Goal: Information Seeking & Learning: Learn about a topic

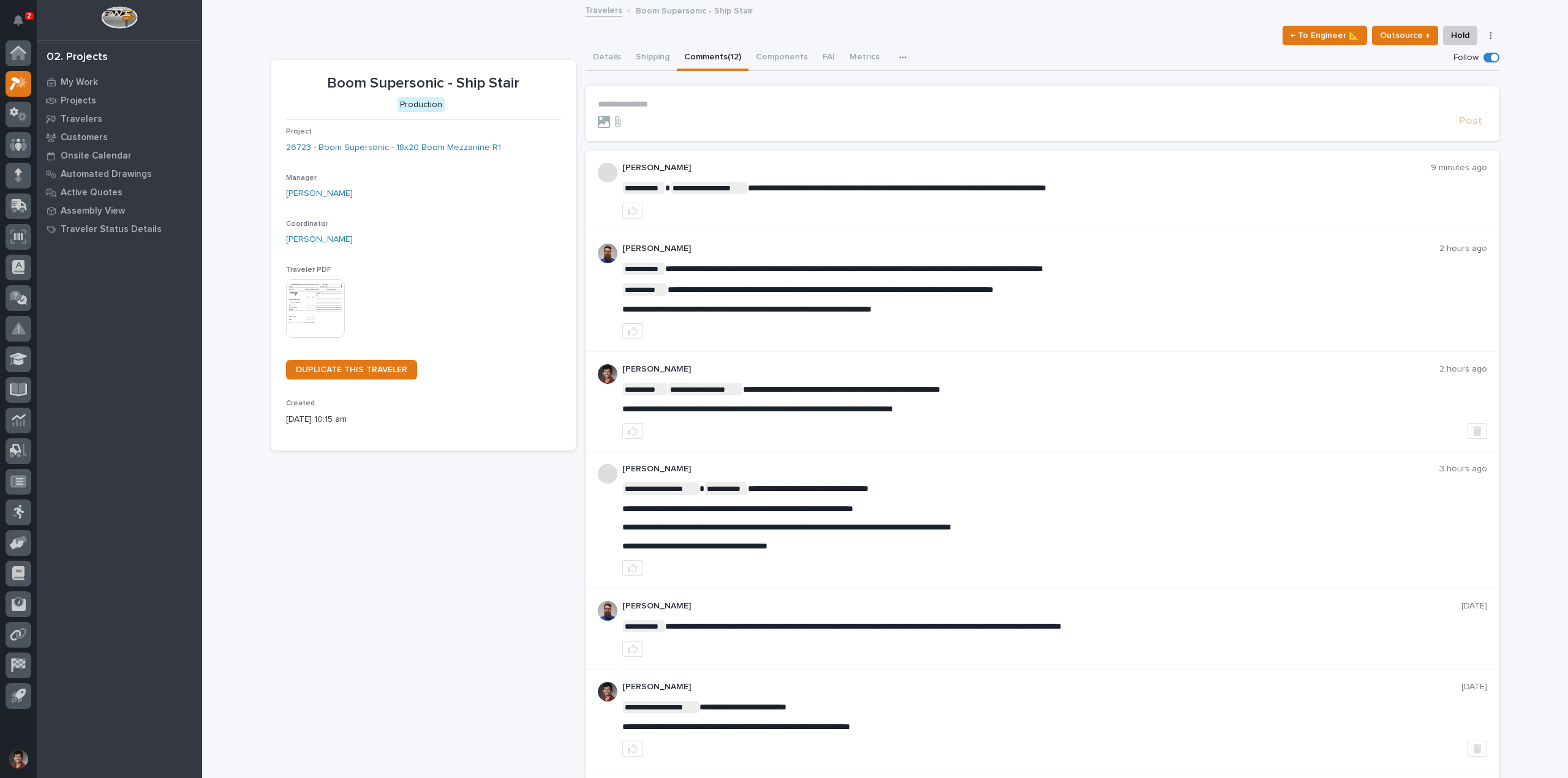
click at [637, 108] on p "**********" at bounding box center [1043, 105] width 890 height 10
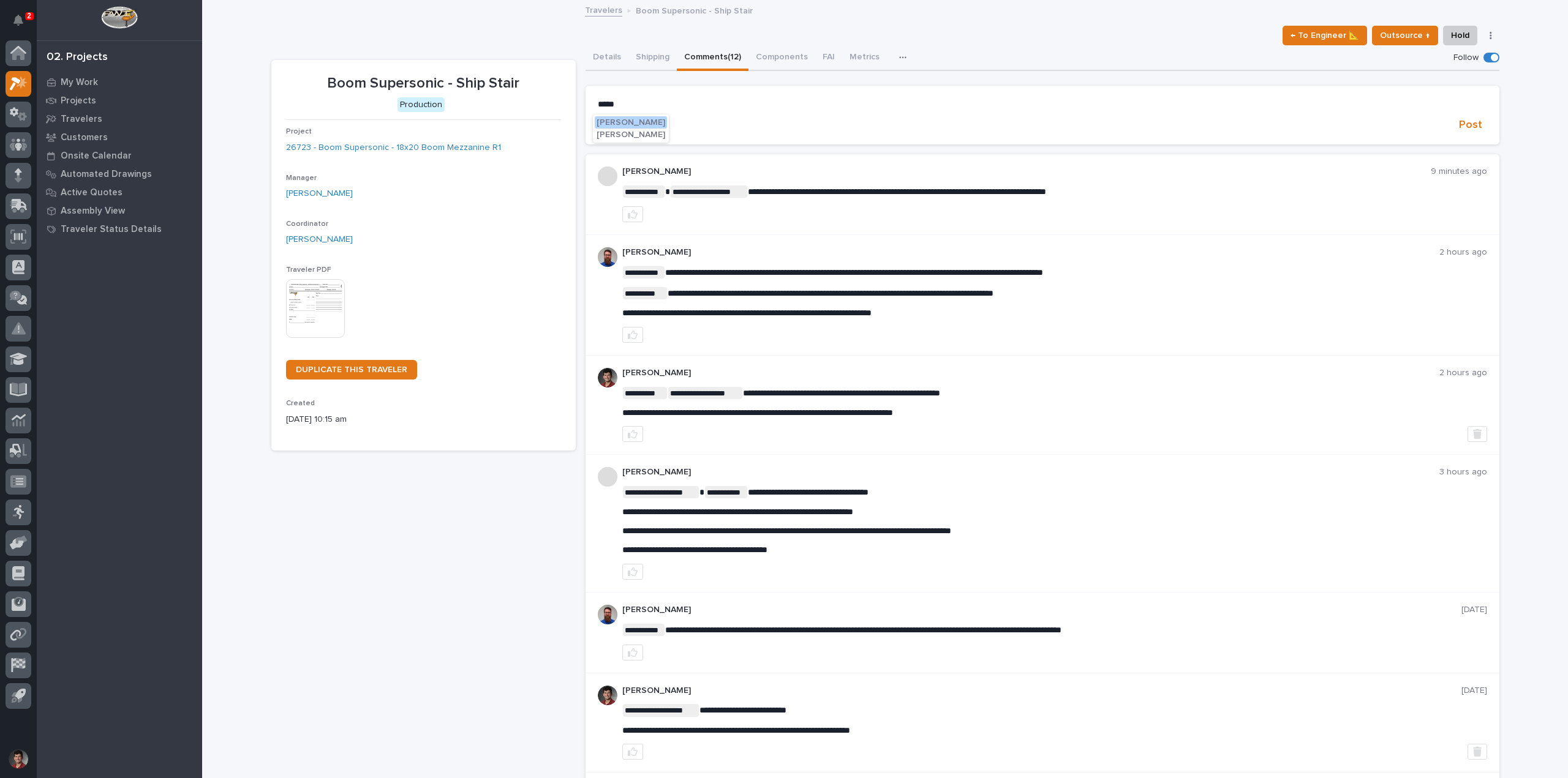
click at [628, 130] on button "Cole Fann" at bounding box center [631, 135] width 72 height 12
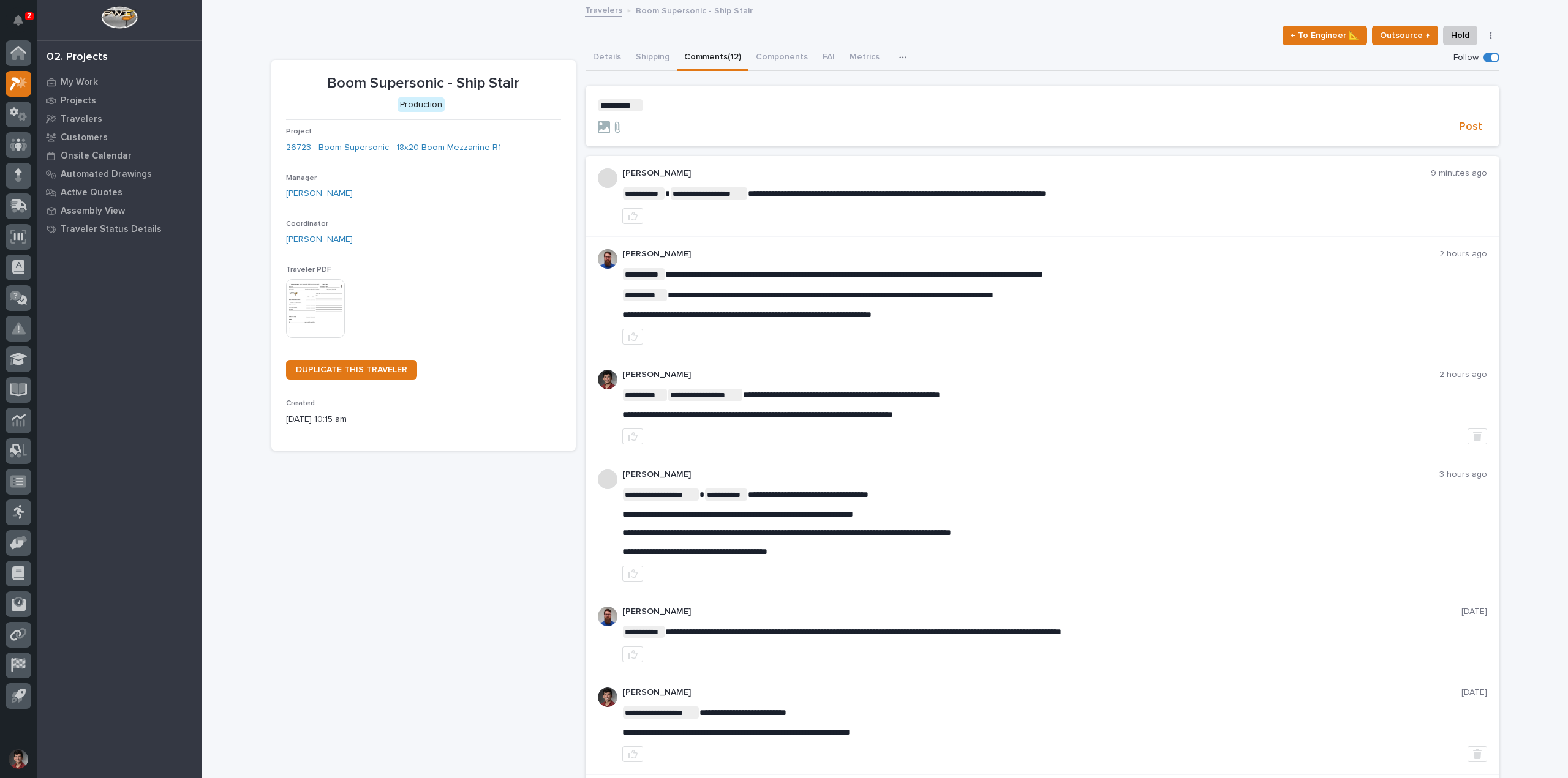
click at [725, 101] on p "﻿ * ********* ﻿ ﻿" at bounding box center [1043, 105] width 890 height 12
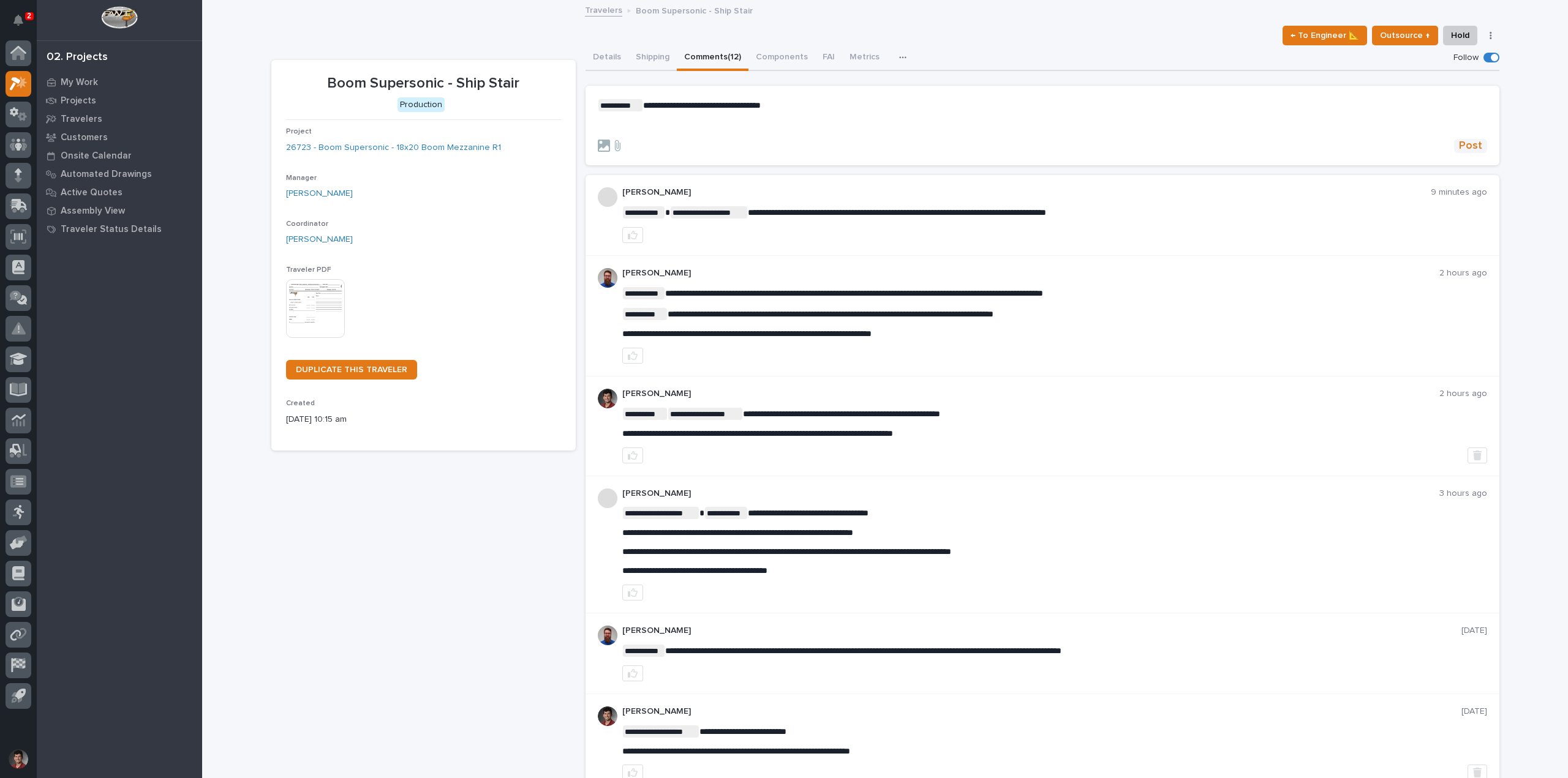
click at [1479, 144] on button "Post" at bounding box center [1470, 146] width 33 height 14
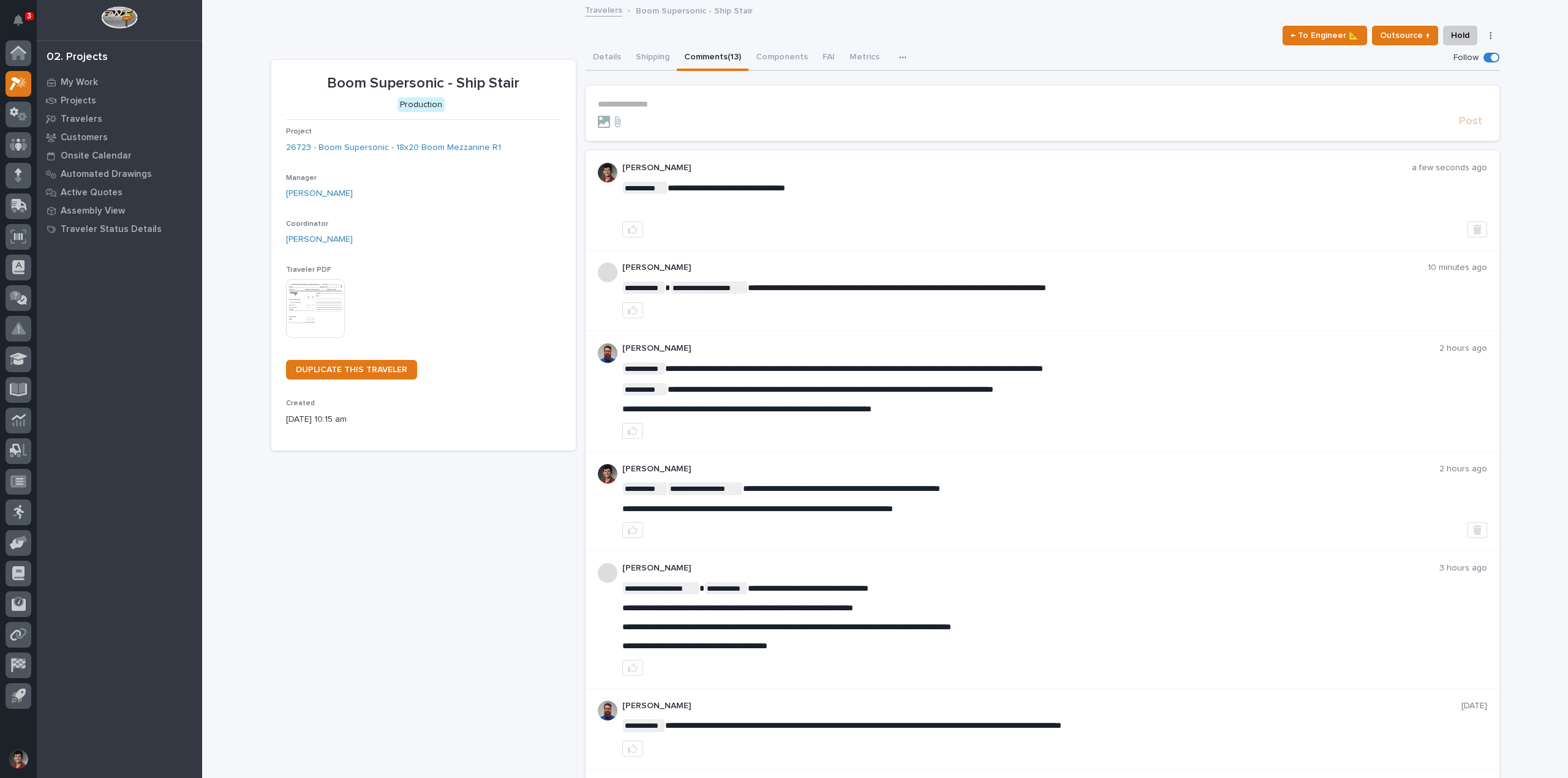
click at [878, 21] on div "**********" at bounding box center [885, 720] width 1229 height 1438
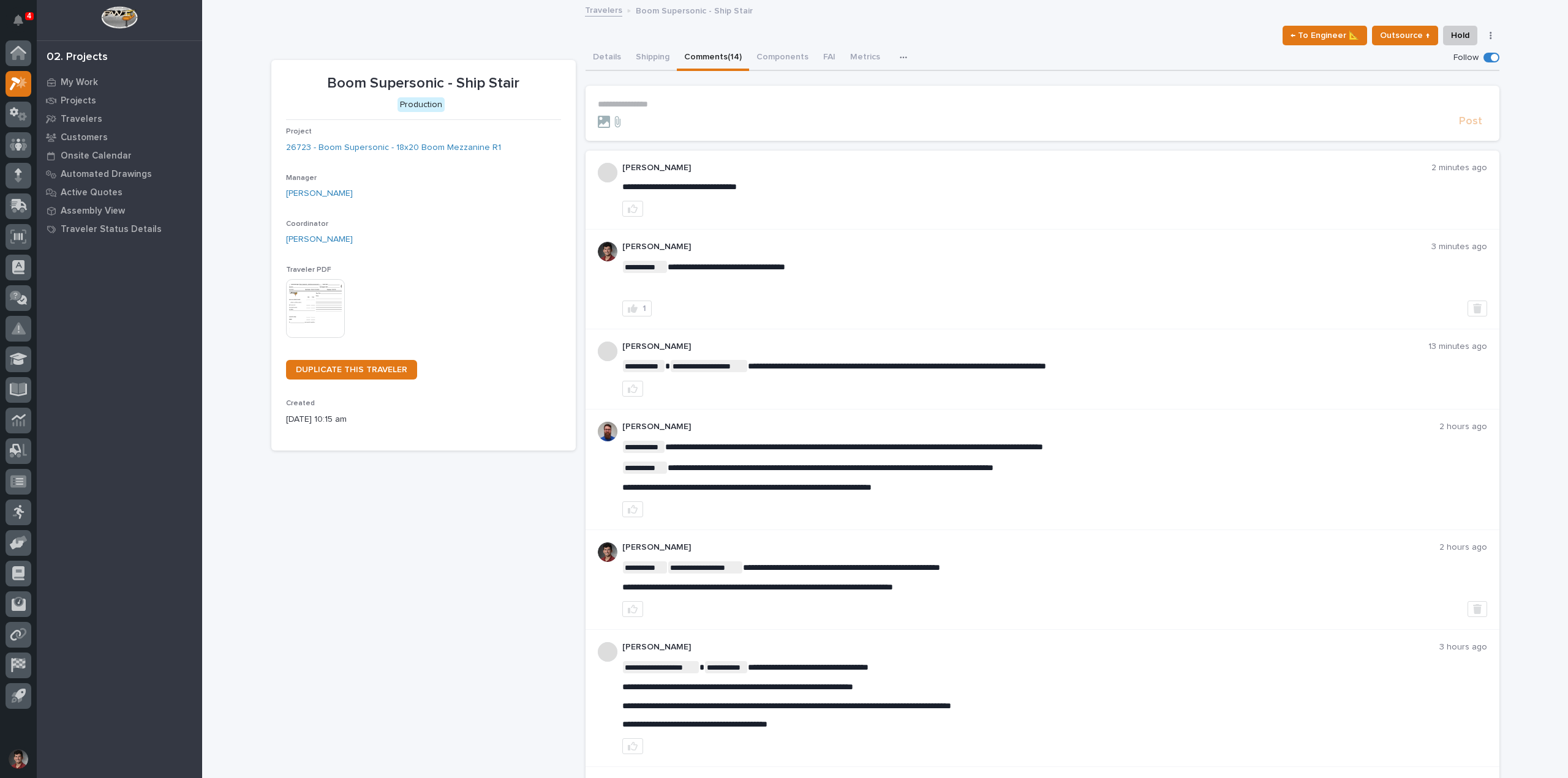
click at [860, 383] on div at bounding box center [1055, 389] width 865 height 16
click at [26, 21] on button "Notifications" at bounding box center [18, 20] width 26 height 26
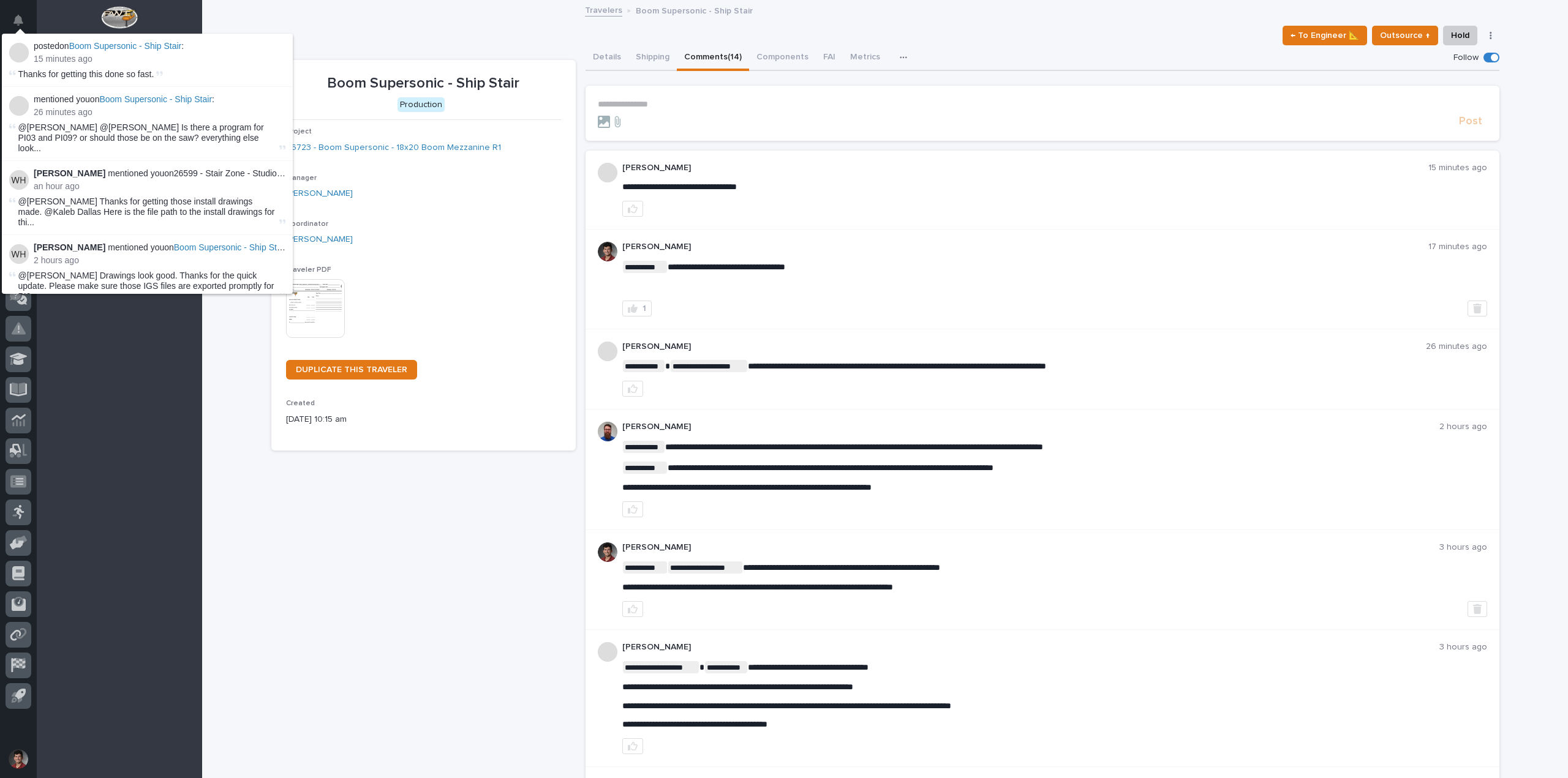
click at [26, 21] on button "Notifications" at bounding box center [18, 20] width 26 height 26
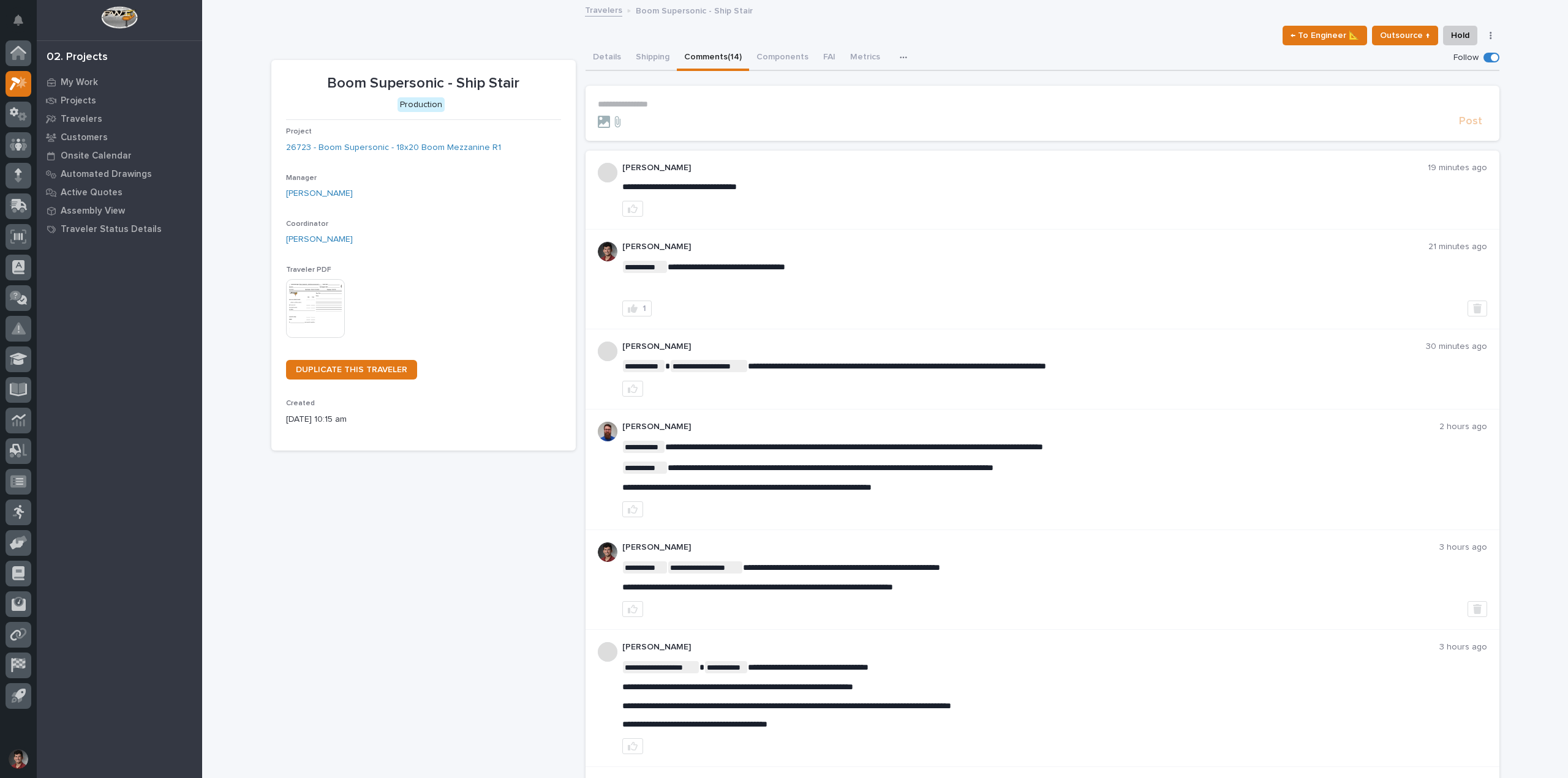
click at [496, 605] on div "Boom Supersonic - Ship Stair Production Project 26723 - Boom Supersonic - 18x20…" at bounding box center [423, 788] width 304 height 1458
click at [74, 97] on p "Projects" at bounding box center [78, 101] width 36 height 11
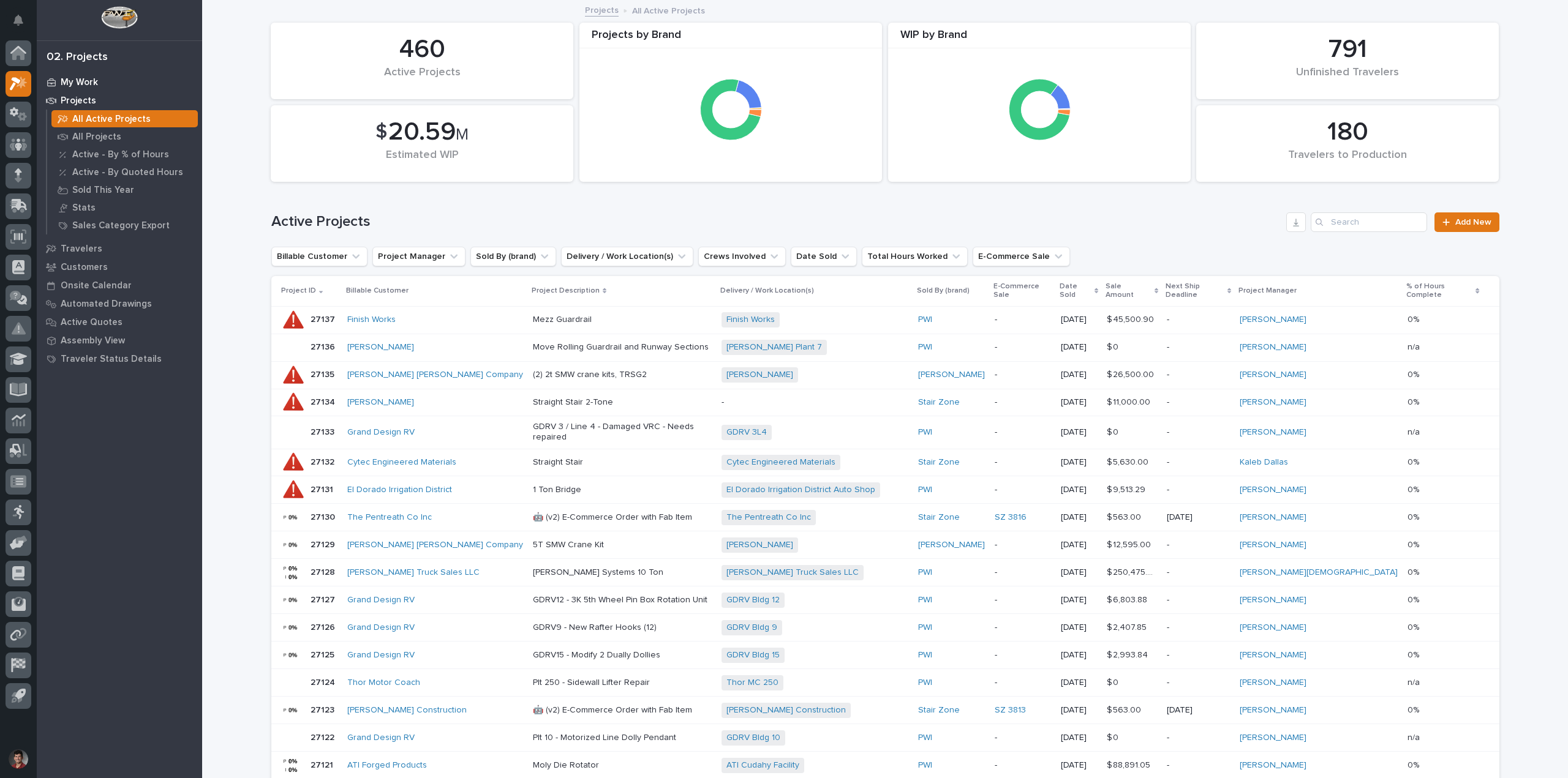
click at [93, 88] on p "My Work" at bounding box center [79, 83] width 37 height 11
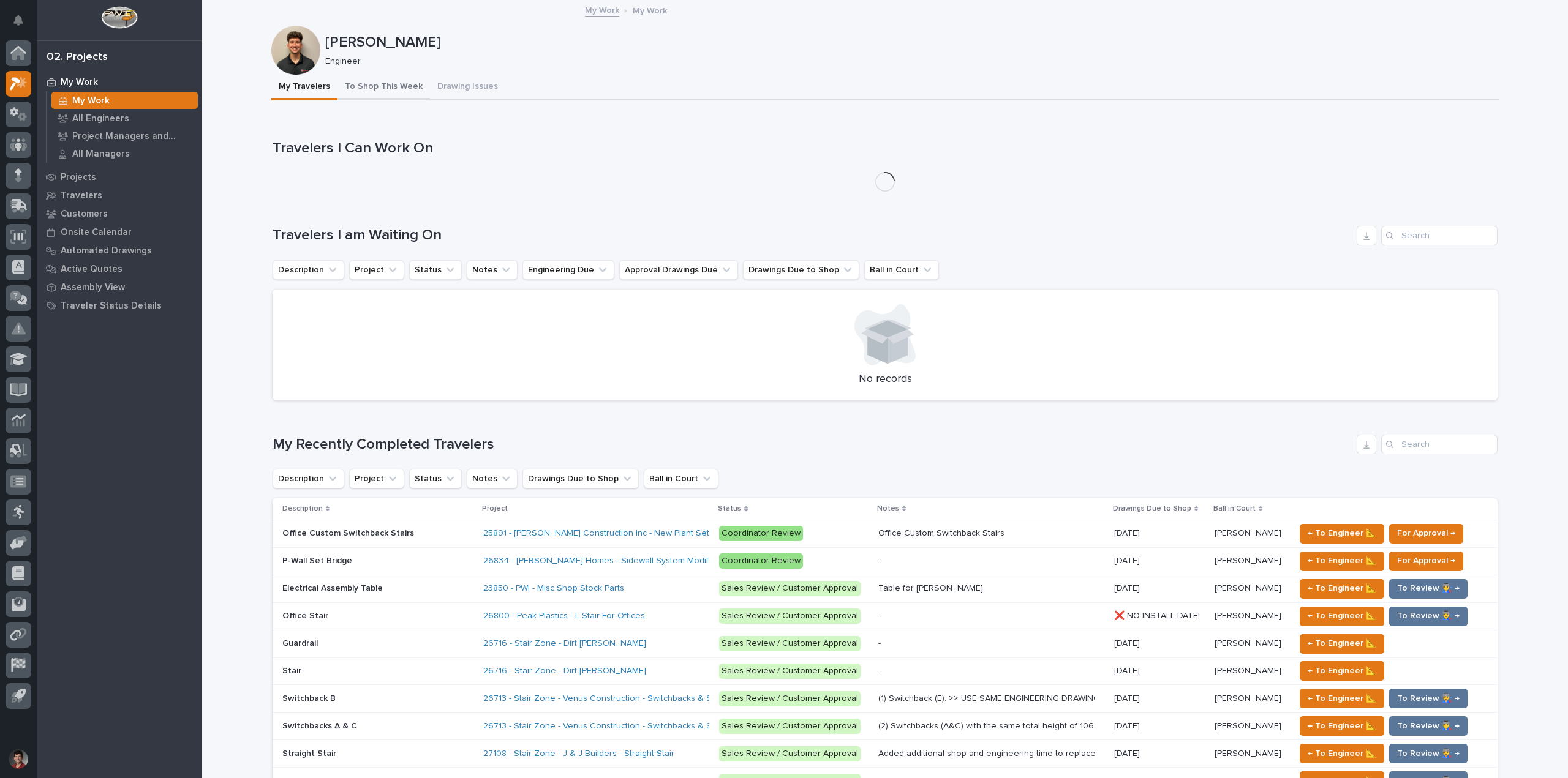
click at [382, 81] on button "To Shop This Week" at bounding box center [384, 88] width 92 height 26
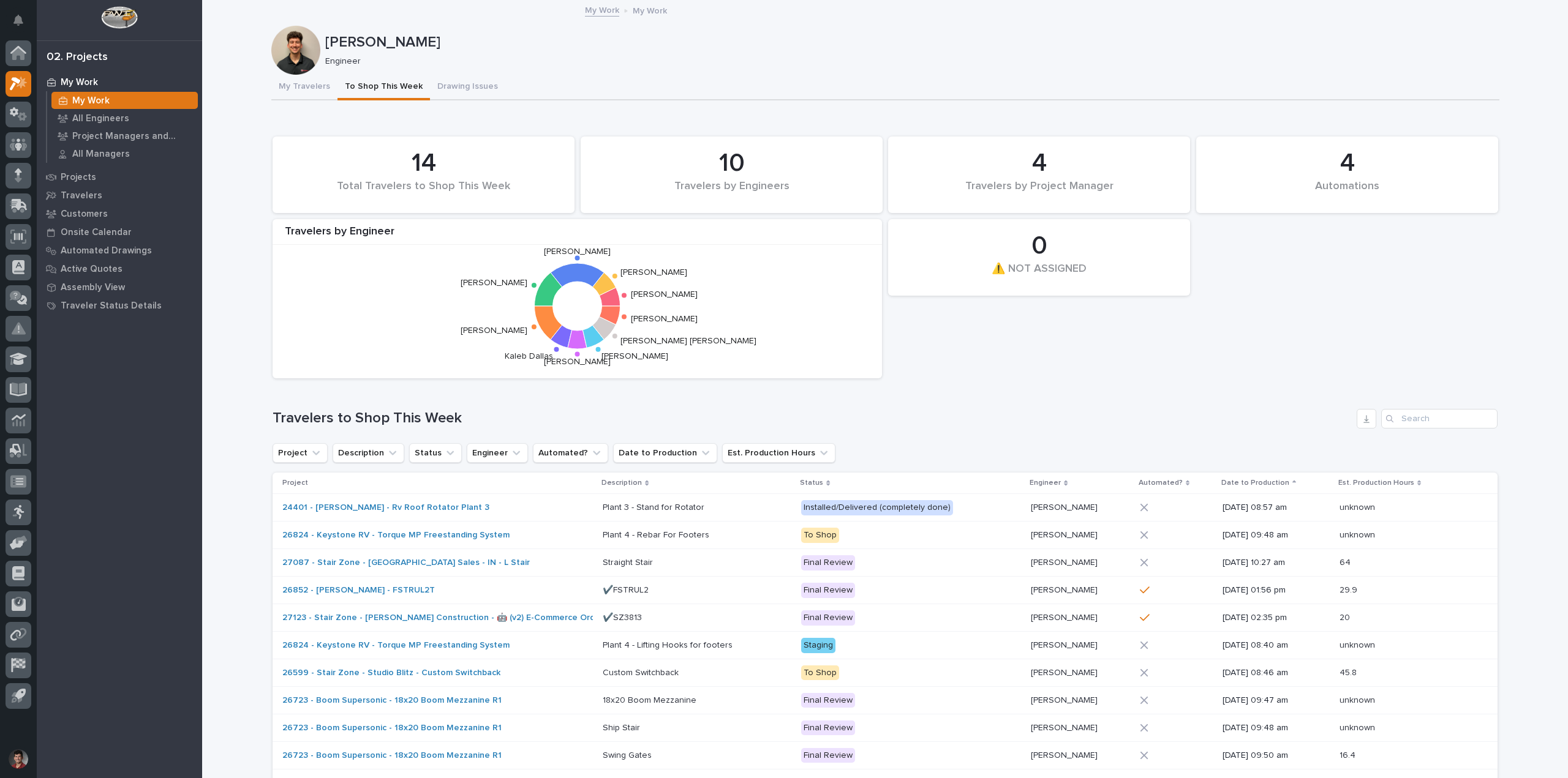
click at [955, 412] on h1 "Travelers to Shop This Week" at bounding box center [812, 418] width 1080 height 18
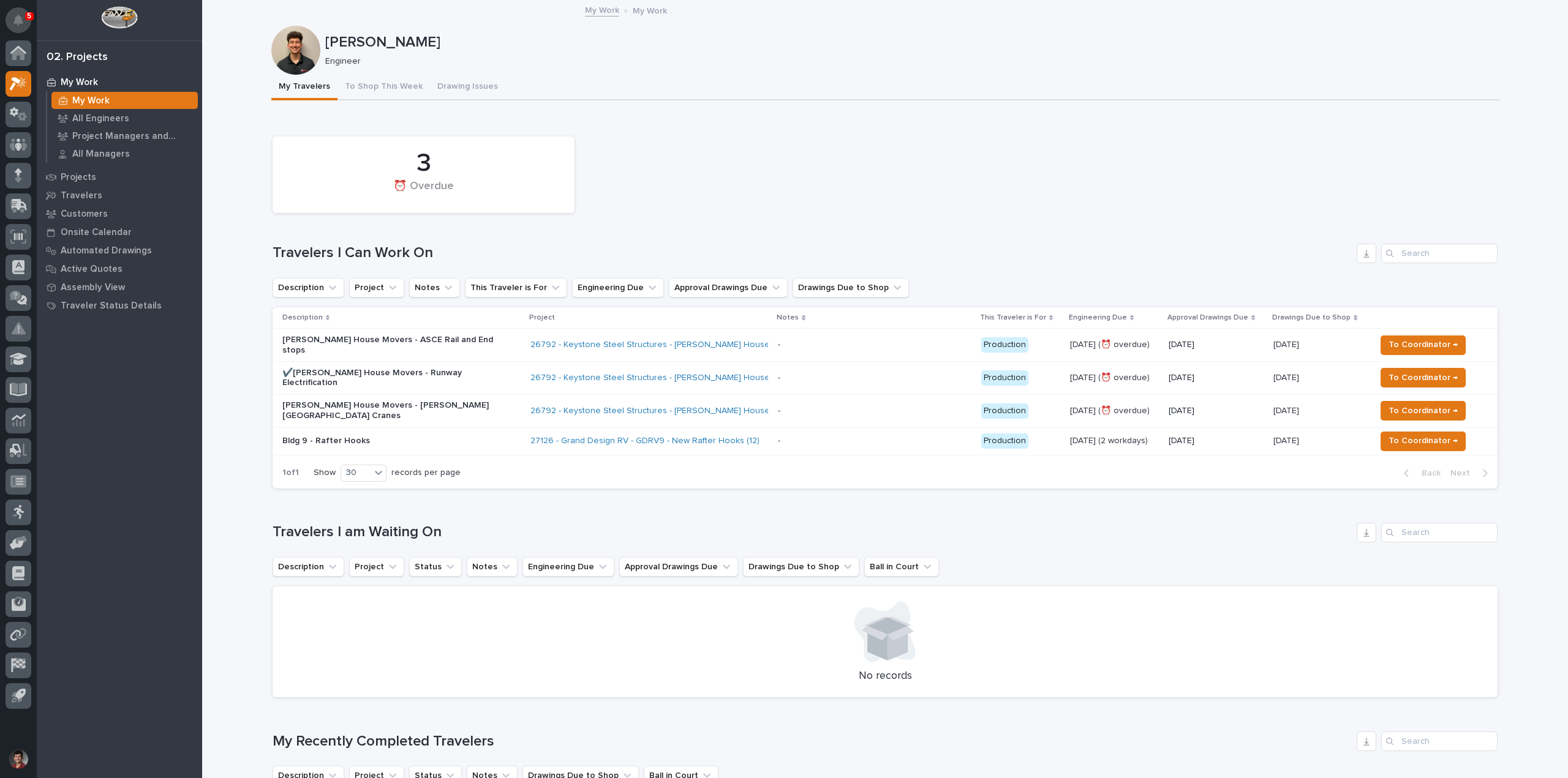
click at [26, 20] on button "Notifications" at bounding box center [18, 20] width 26 height 26
click at [716, 64] on p "Engineer" at bounding box center [907, 62] width 1165 height 10
click at [16, 330] on icon at bounding box center [19, 328] width 14 height 12
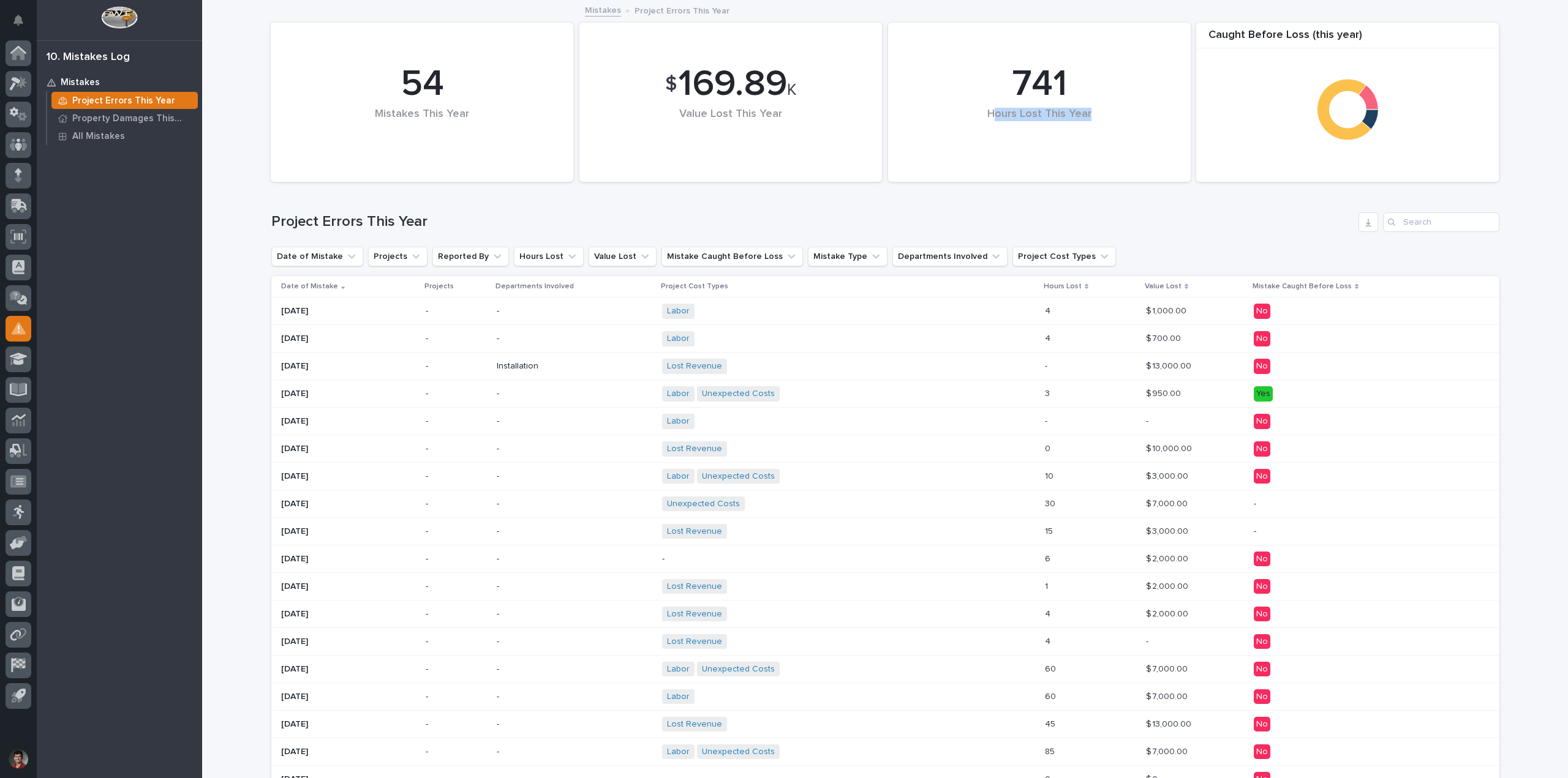
drag, startPoint x: 992, startPoint y: 111, endPoint x: 1126, endPoint y: 111, distance: 134.0
click at [1126, 111] on div "Hours Lost This Year" at bounding box center [1039, 127] width 261 height 38
click at [1111, 131] on div "Hours Lost This Year" at bounding box center [1039, 127] width 261 height 38
drag, startPoint x: 999, startPoint y: 69, endPoint x: 1083, endPoint y: 142, distance: 111.3
click at [1083, 142] on div "741 Hours Lost This Year" at bounding box center [1039, 102] width 290 height 147
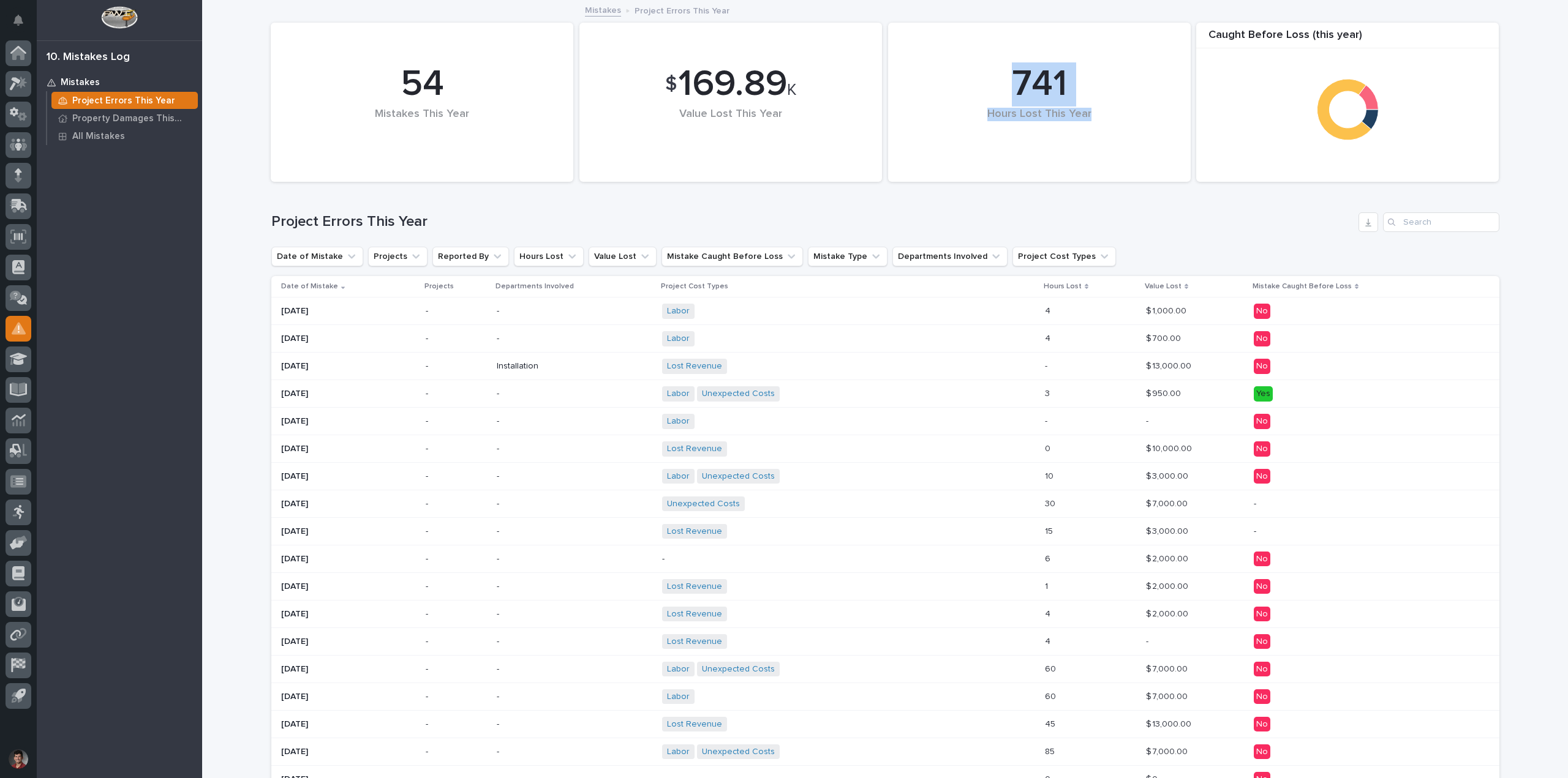
click at [1104, 131] on div "Hours Lost This Year" at bounding box center [1039, 127] width 261 height 38
drag, startPoint x: 989, startPoint y: 59, endPoint x: 1098, endPoint y: 158, distance: 147.2
click at [1098, 158] on div "741 Hours Lost This Year" at bounding box center [1039, 102] width 290 height 147
click at [1098, 152] on div "741 Hours Lost This Year" at bounding box center [1039, 102] width 290 height 147
click at [1095, 139] on div "741 Hours Lost This Year" at bounding box center [1039, 102] width 290 height 147
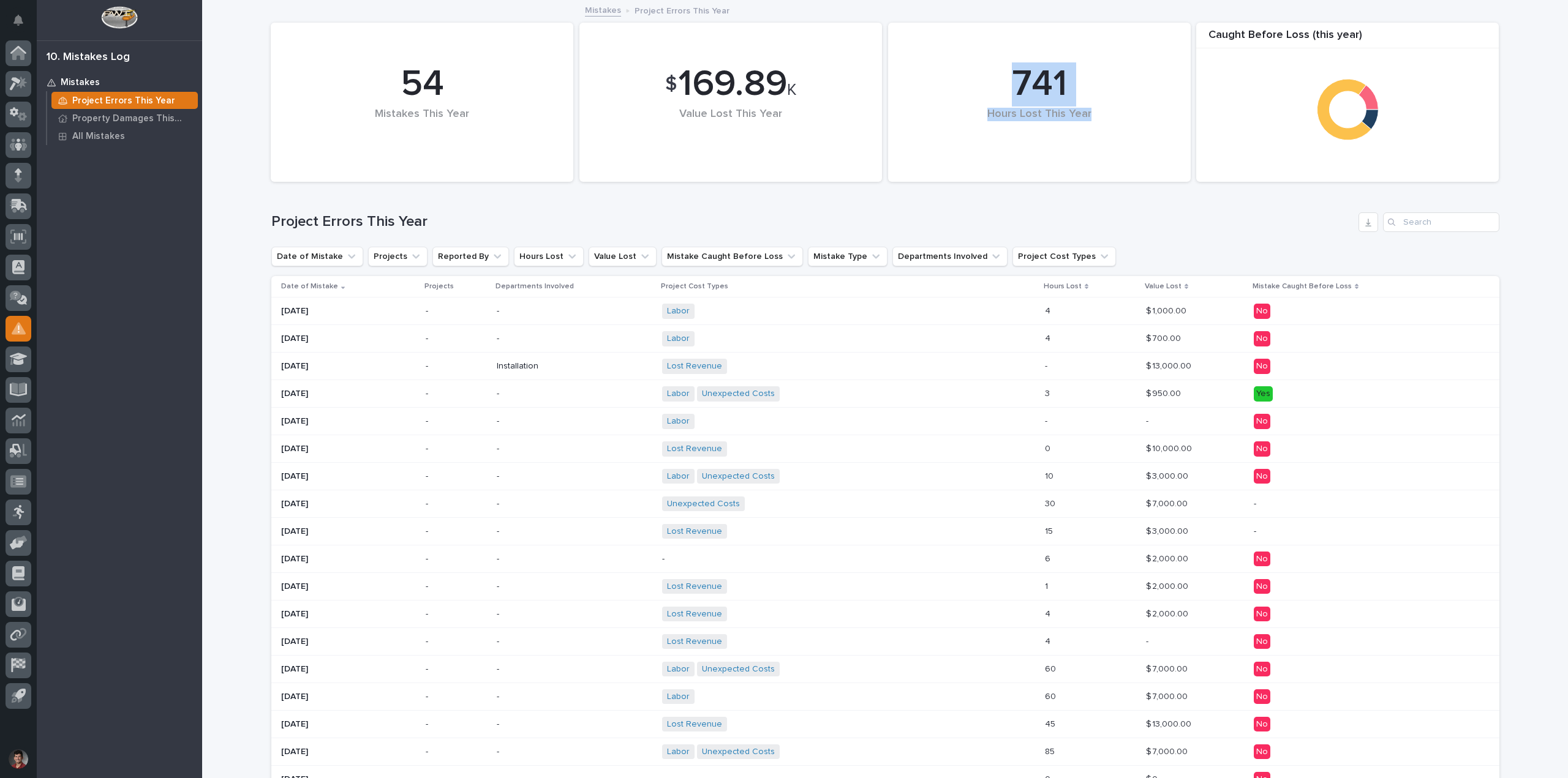
click at [1092, 135] on div "Hours Lost This Year" at bounding box center [1039, 127] width 261 height 38
drag, startPoint x: 996, startPoint y: 70, endPoint x: 1069, endPoint y: 129, distance: 93.9
click at [1069, 129] on div "741 Hours Lost This Year" at bounding box center [1039, 102] width 290 height 147
click at [1078, 136] on div "Hours Lost This Year" at bounding box center [1039, 127] width 261 height 38
click at [1103, 224] on h1 "Project Errors This Year" at bounding box center [812, 222] width 1082 height 18
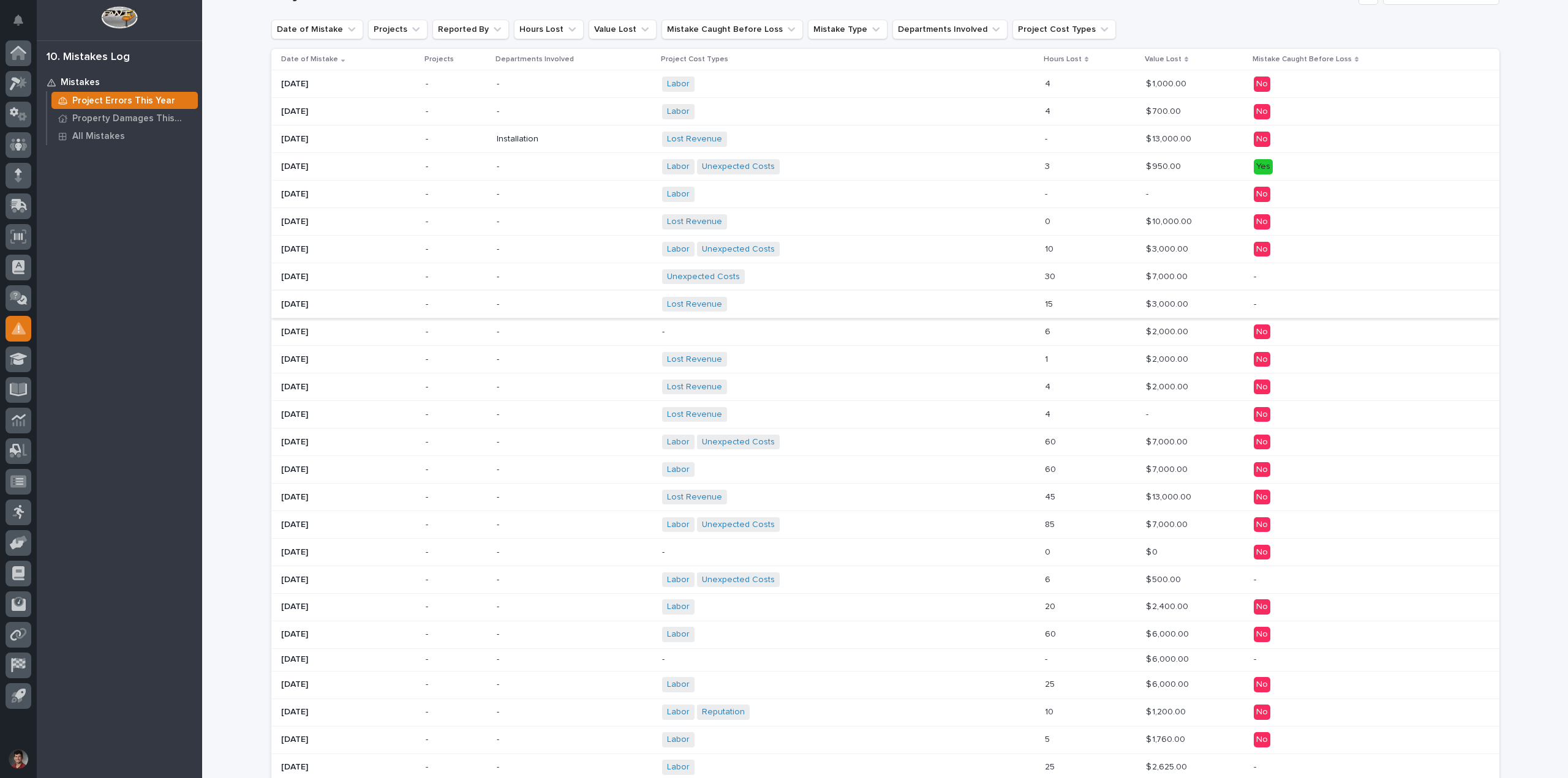
scroll to position [245, 0]
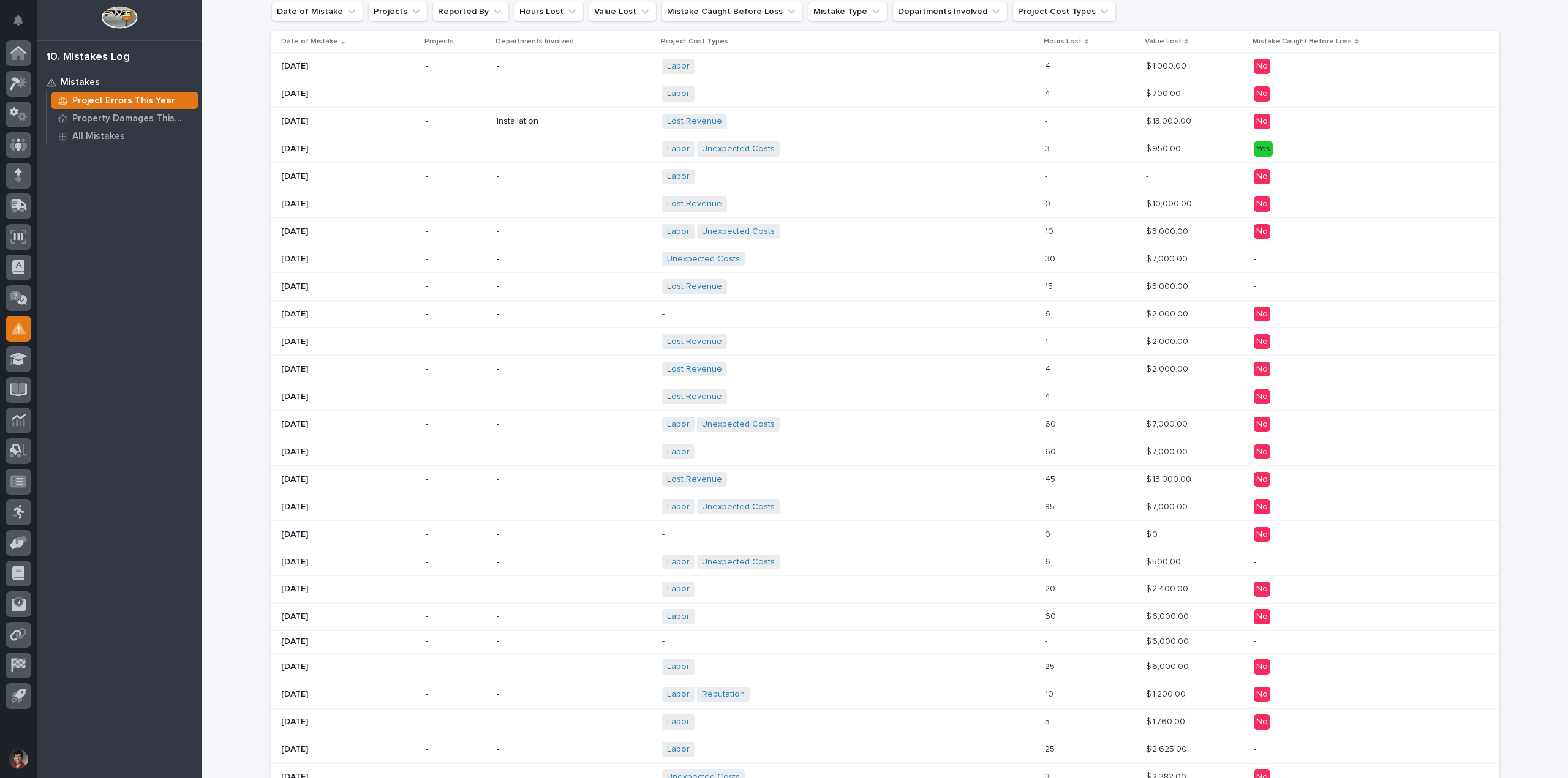
click at [739, 156] on span "Unexpected Costs" at bounding box center [738, 149] width 83 height 16
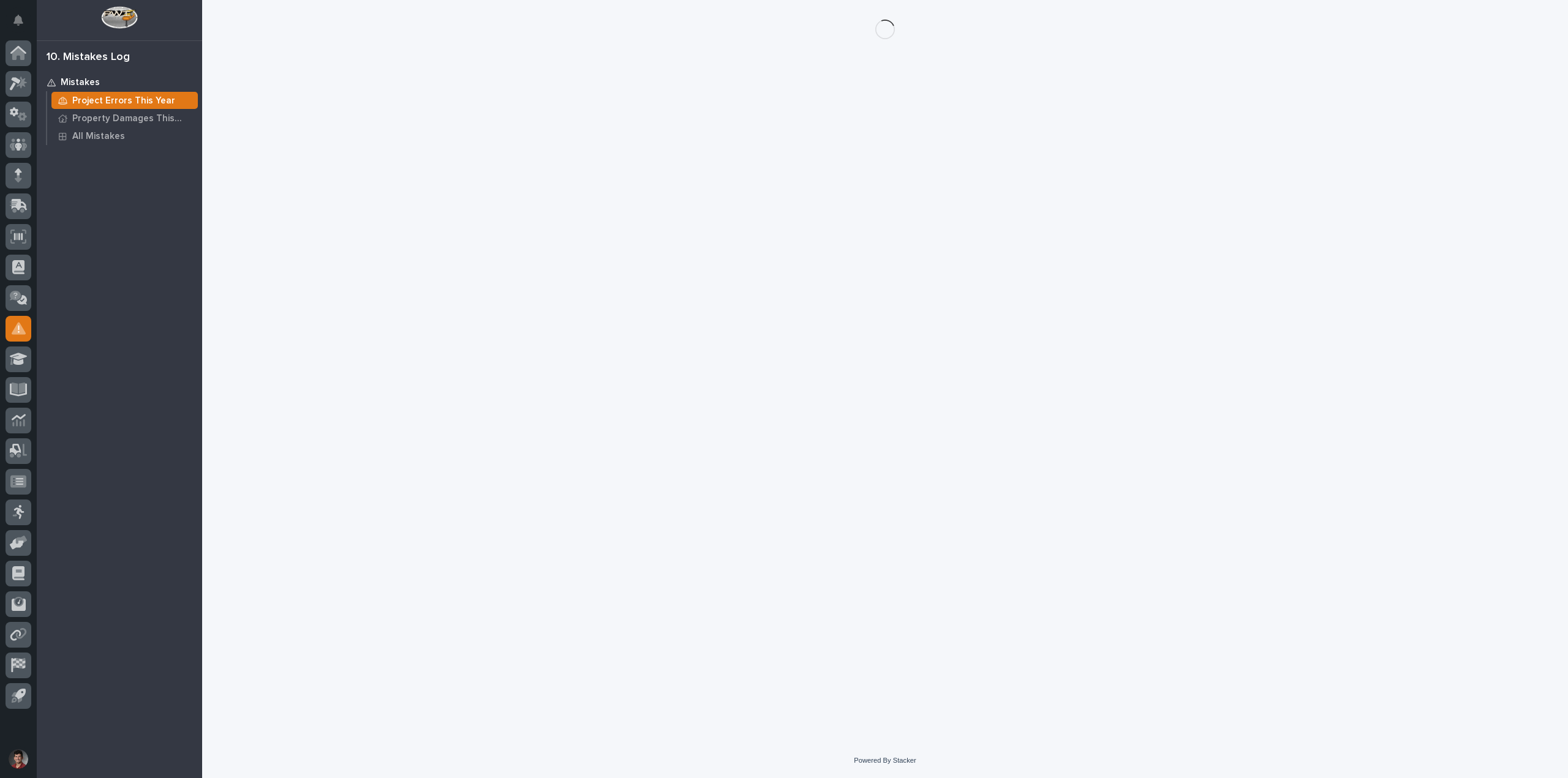
click at [740, 151] on div "Loading... Saving… Loading... Saving…" at bounding box center [885, 356] width 1240 height 712
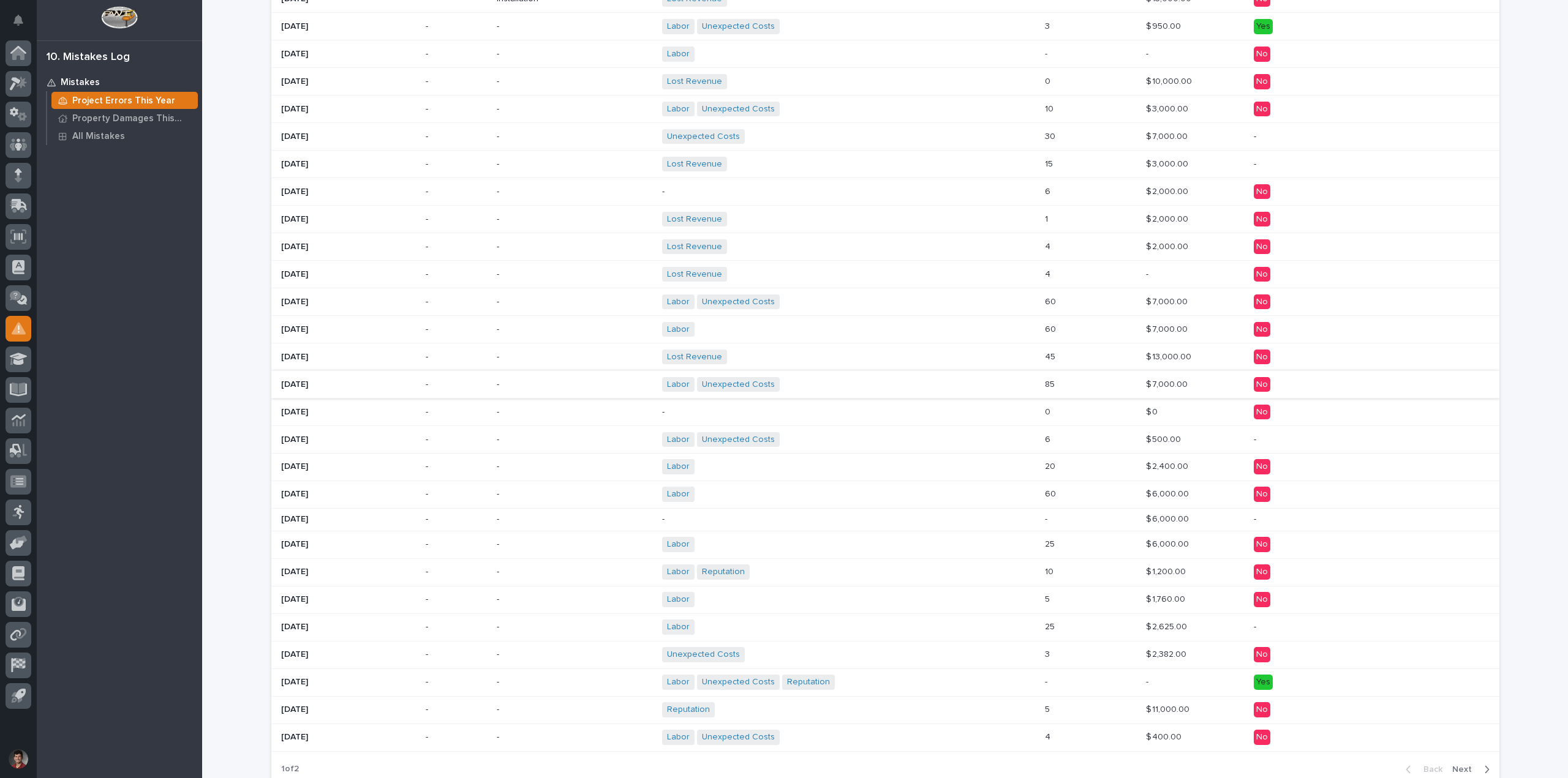
scroll to position [480, 0]
